Goal: Check status: Check status

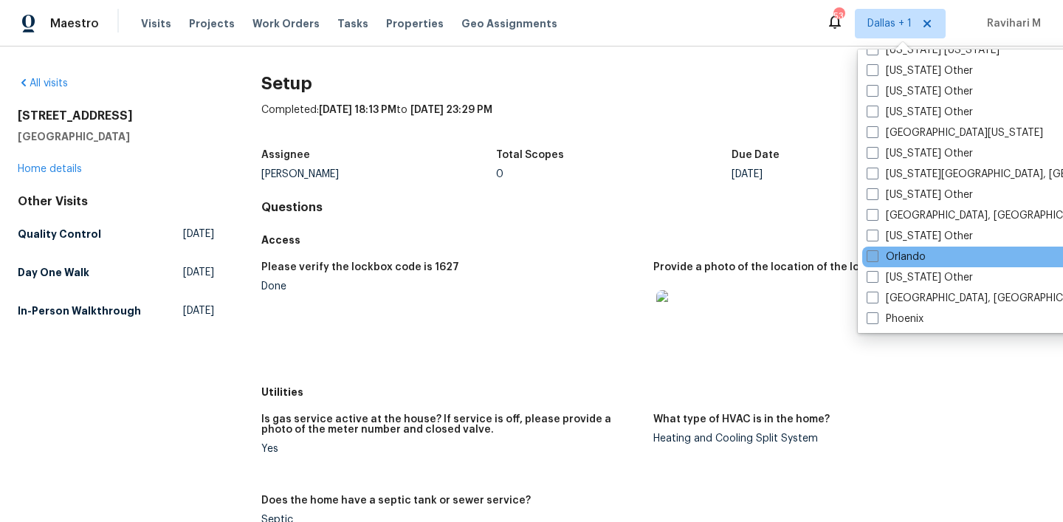
scroll to position [1602, 0]
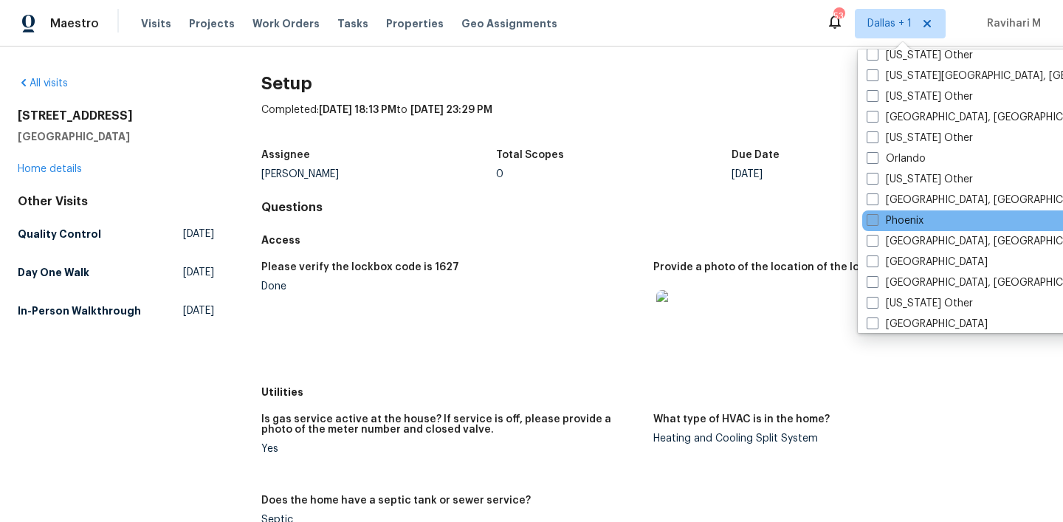
click at [871, 222] on span at bounding box center [873, 220] width 12 height 12
click at [871, 222] on input "Phoenix" at bounding box center [872, 218] width 10 height 10
checkbox input "true"
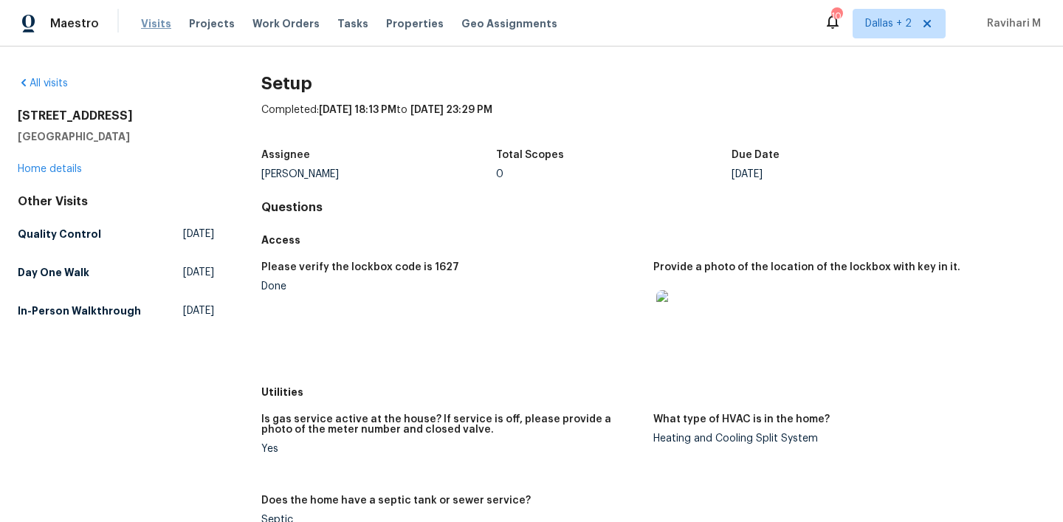
click at [157, 24] on span "Visits" at bounding box center [156, 23] width 30 height 15
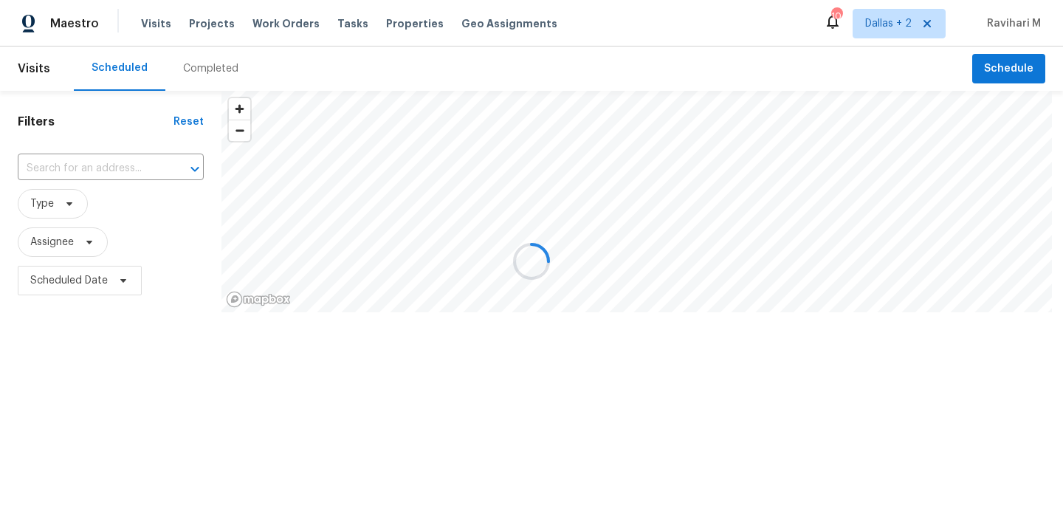
click at [195, 71] on div at bounding box center [531, 261] width 1063 height 522
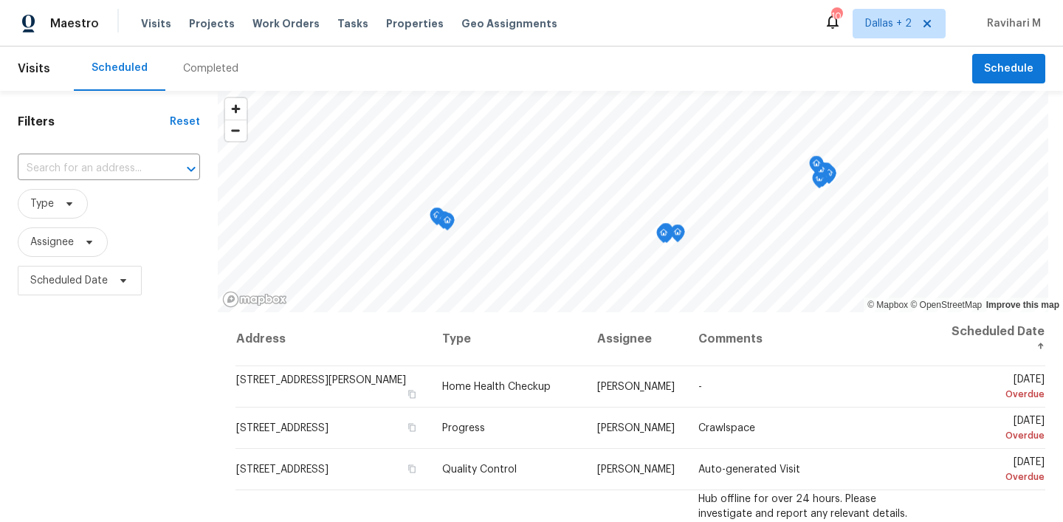
click at [195, 71] on div "Completed" at bounding box center [210, 68] width 55 height 15
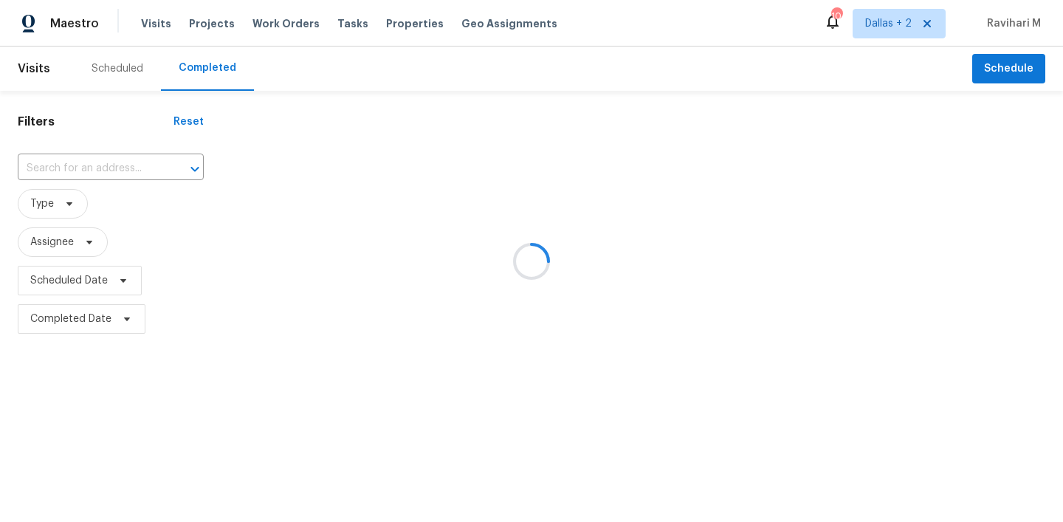
click at [195, 71] on div at bounding box center [531, 261] width 1063 height 522
click at [86, 165] on div at bounding box center [531, 261] width 1063 height 522
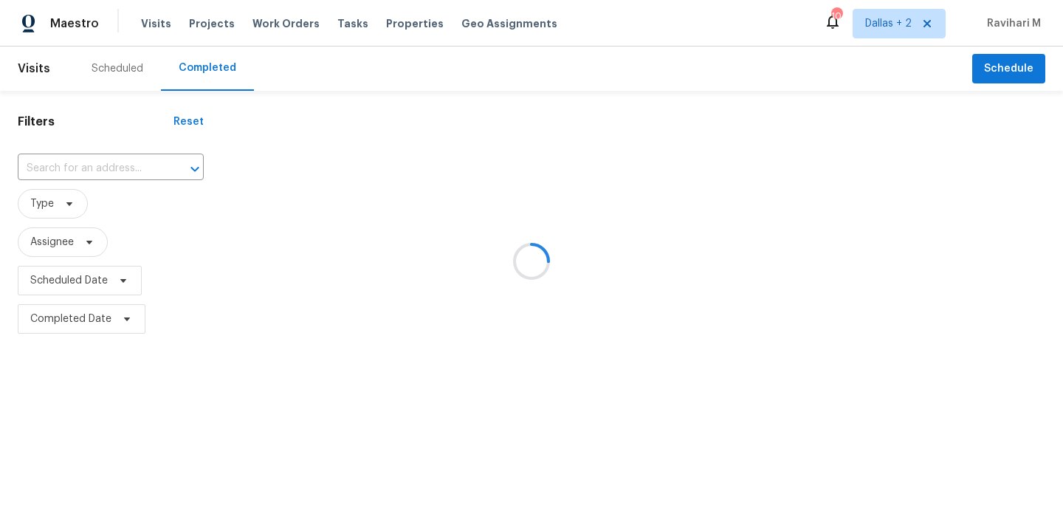
click at [86, 165] on div at bounding box center [531, 261] width 1063 height 522
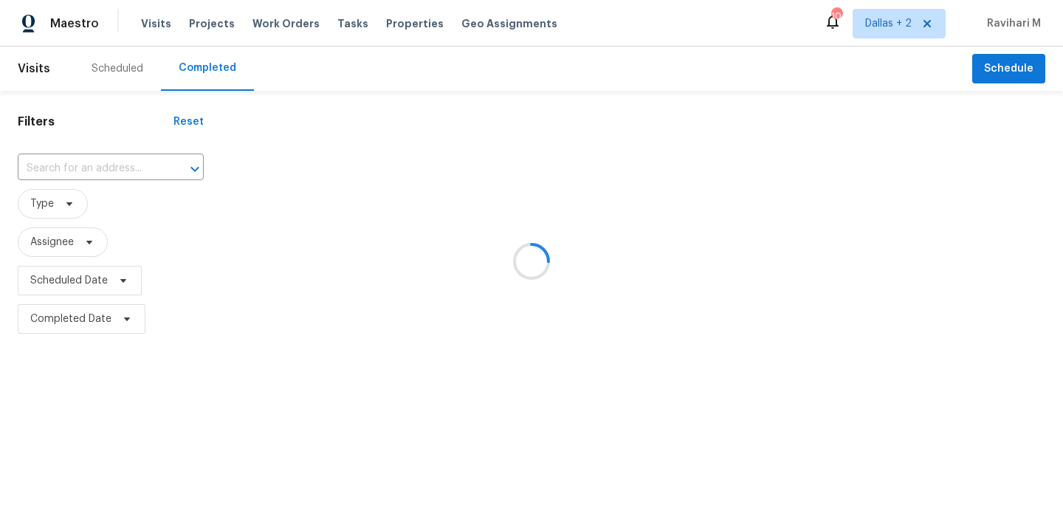
click at [61, 169] on div at bounding box center [531, 261] width 1063 height 522
click at [49, 170] on div at bounding box center [531, 261] width 1063 height 522
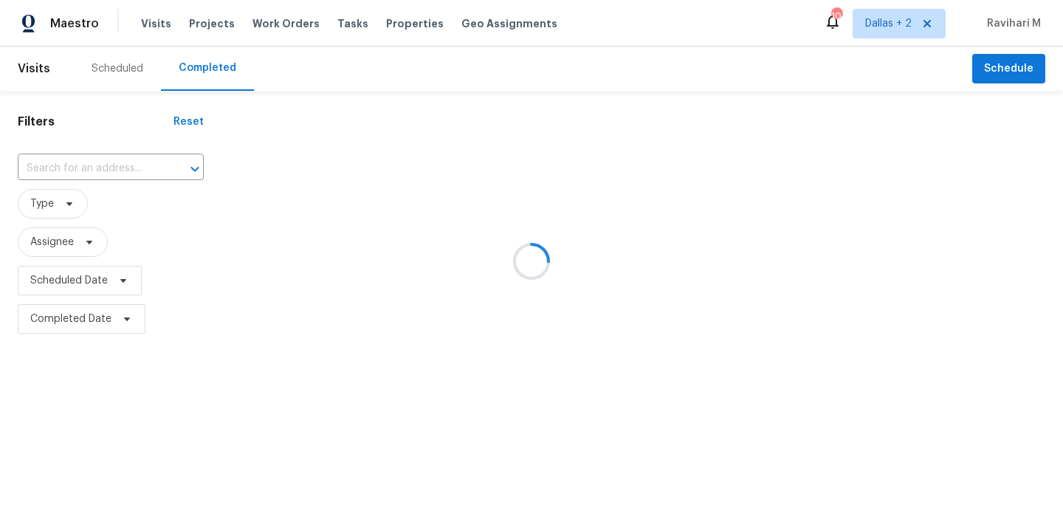
click at [39, 163] on div at bounding box center [531, 261] width 1063 height 522
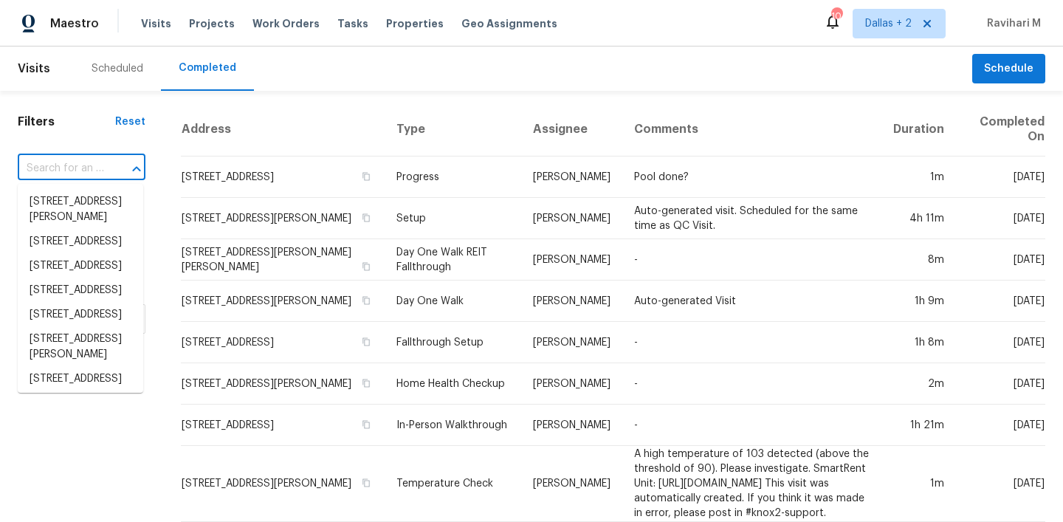
click at [75, 168] on input "text" at bounding box center [61, 168] width 86 height 23
paste input "2D7MXYRY2PYC0"
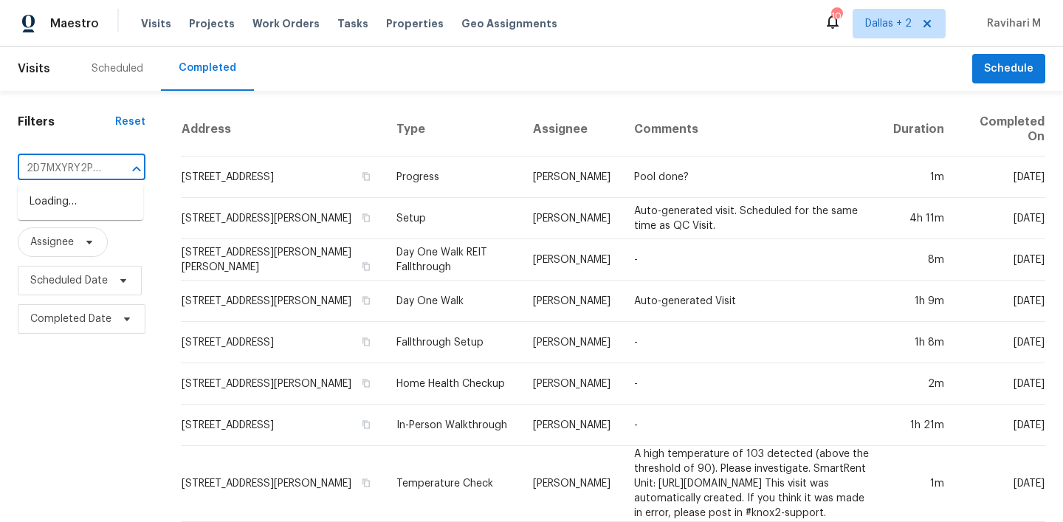
scroll to position [0, 9]
type input "2D7MXYRY2PYC0"
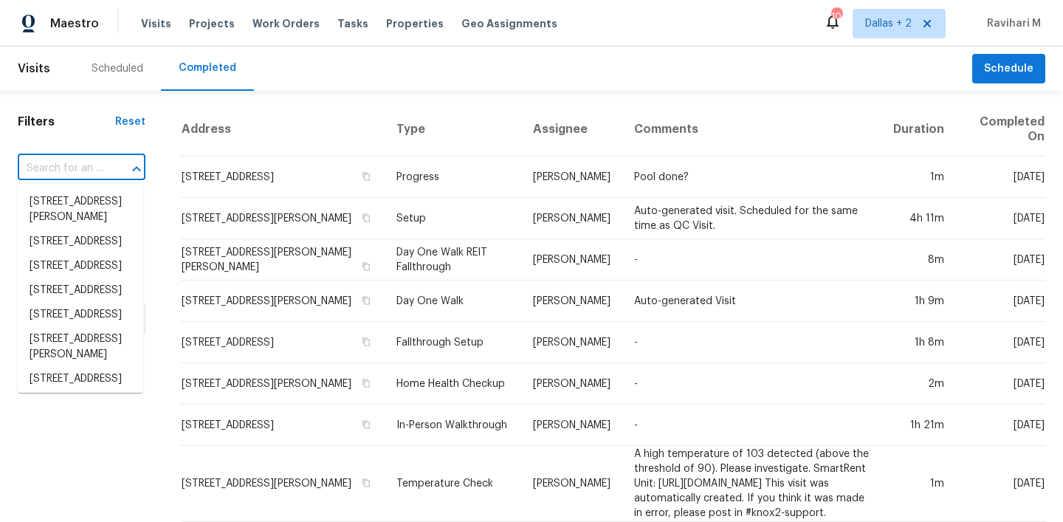
scroll to position [0, 0]
click at [88, 165] on input "text" at bounding box center [61, 168] width 86 height 23
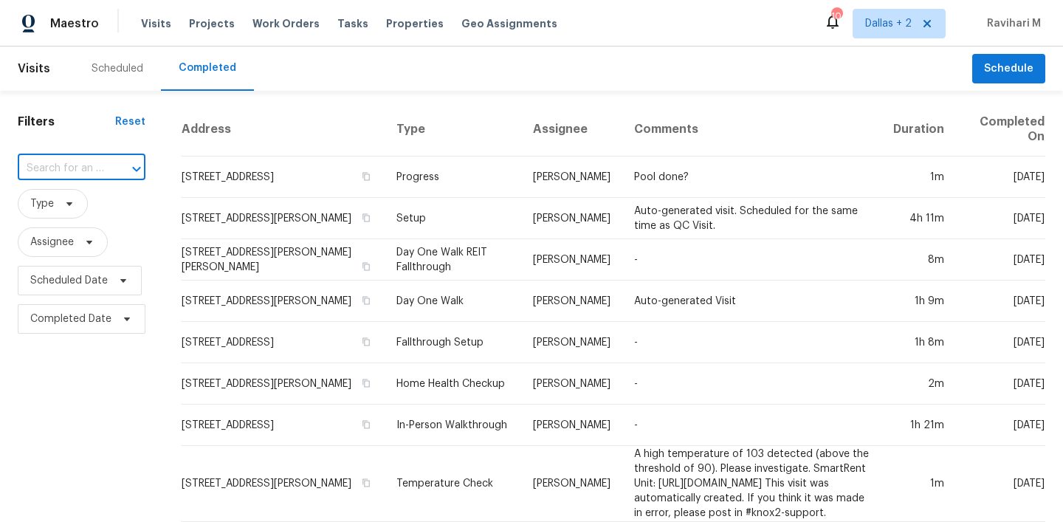
paste input "[STREET_ADDRESS]"
type input "[STREET_ADDRESS]"
click at [83, 207] on li "[STREET_ADDRESS]" at bounding box center [81, 202] width 126 height 24
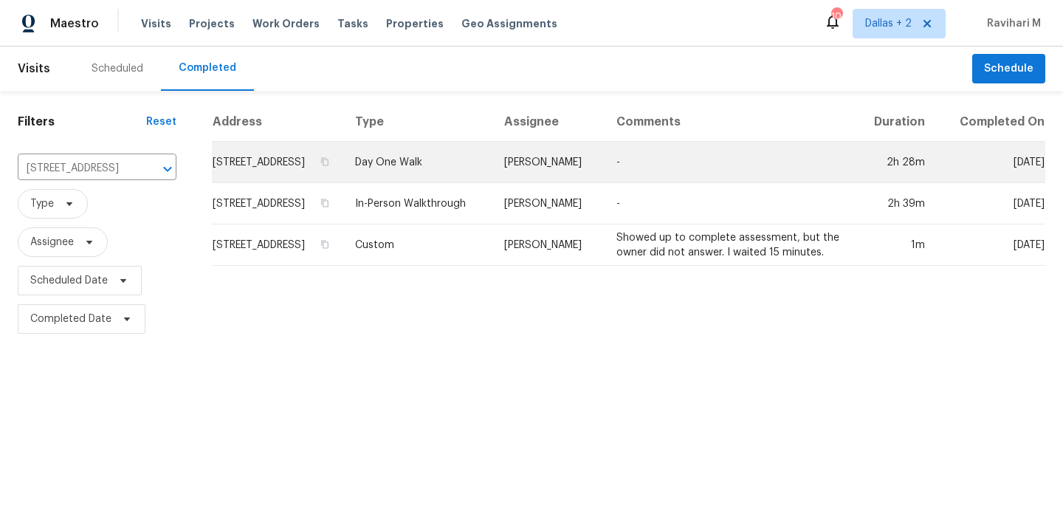
click at [477, 176] on td "Day One Walk" at bounding box center [417, 162] width 149 height 41
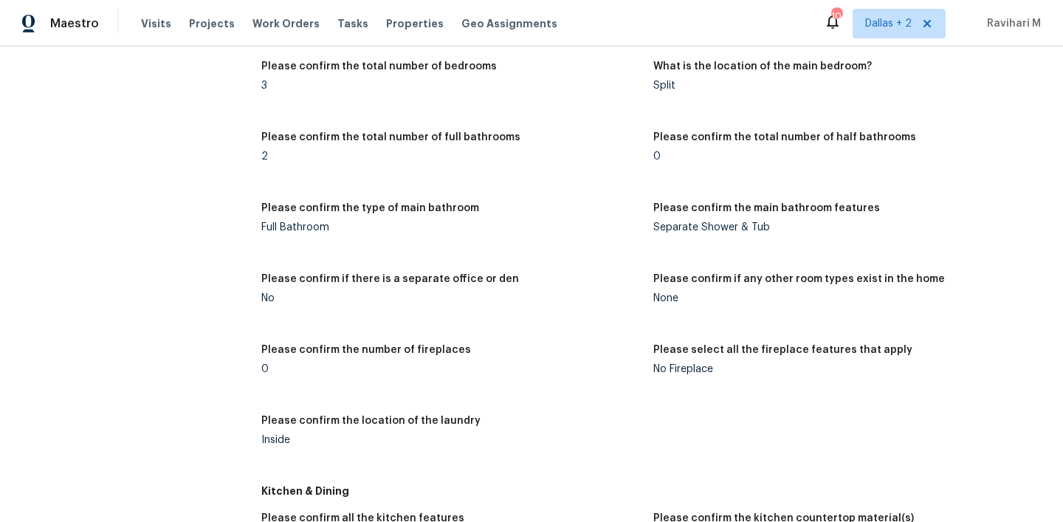
scroll to position [1892, 0]
